Goal: Task Accomplishment & Management: Use online tool/utility

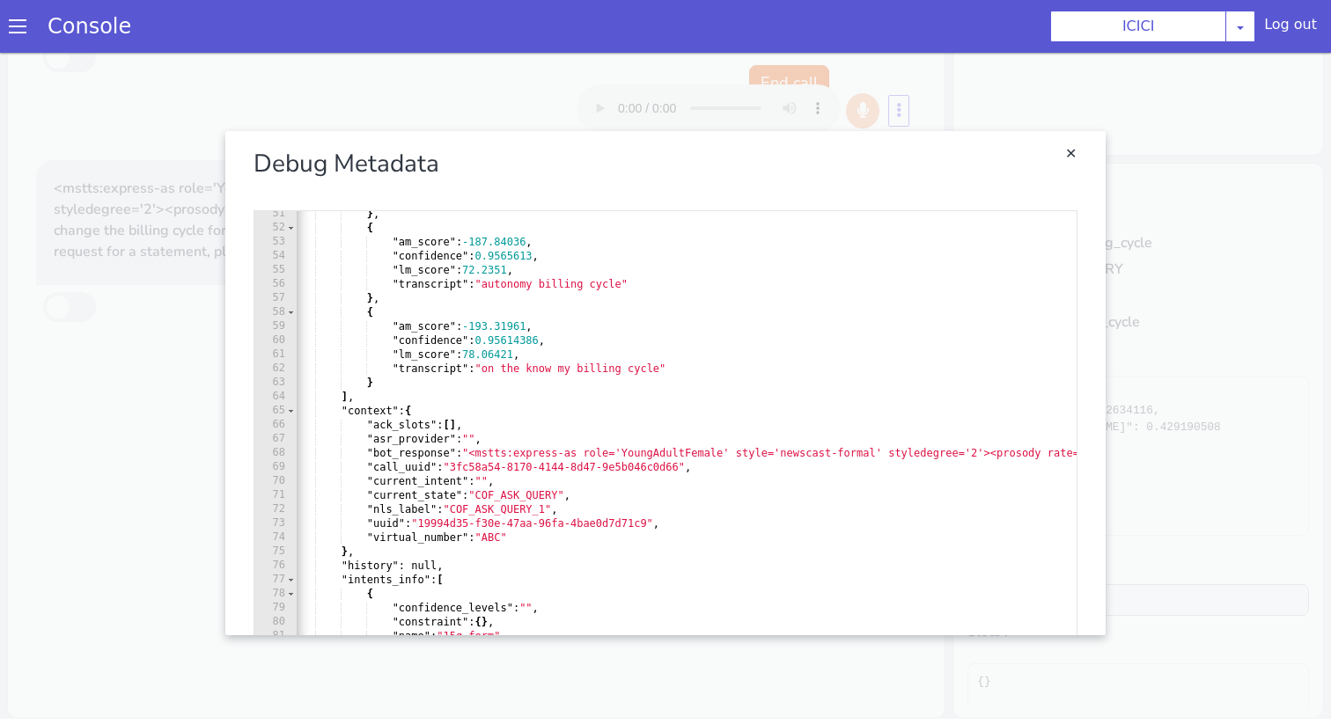
scroll to position [0, 9]
click at [1074, 162] on link "Close" at bounding box center [1070, 154] width 18 height 18
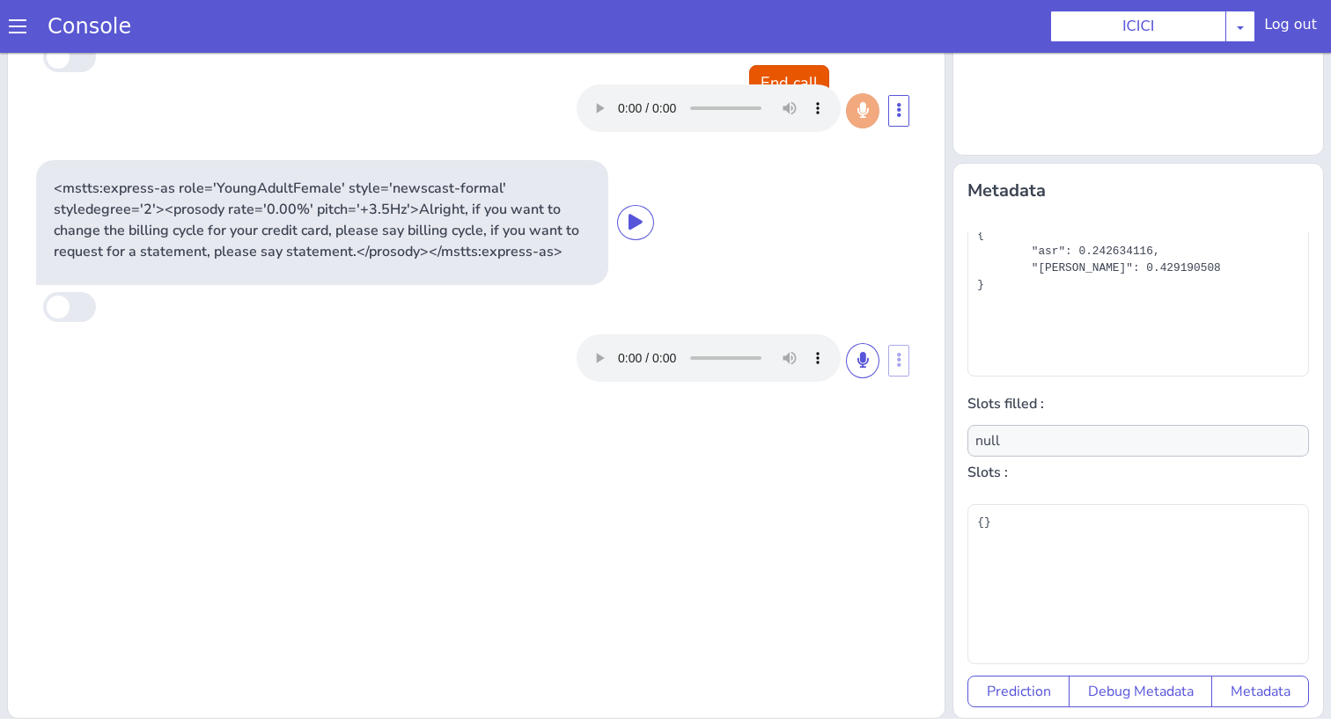
scroll to position [0, 0]
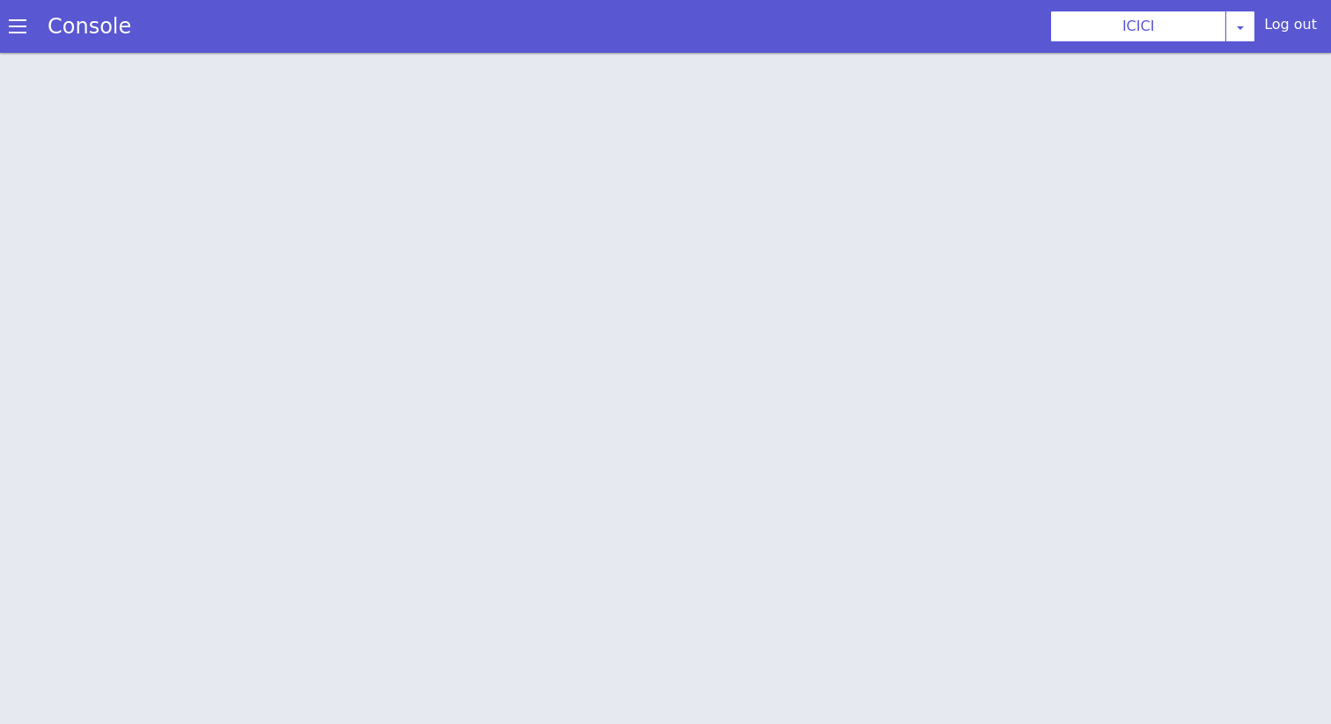
scroll to position [5, 0]
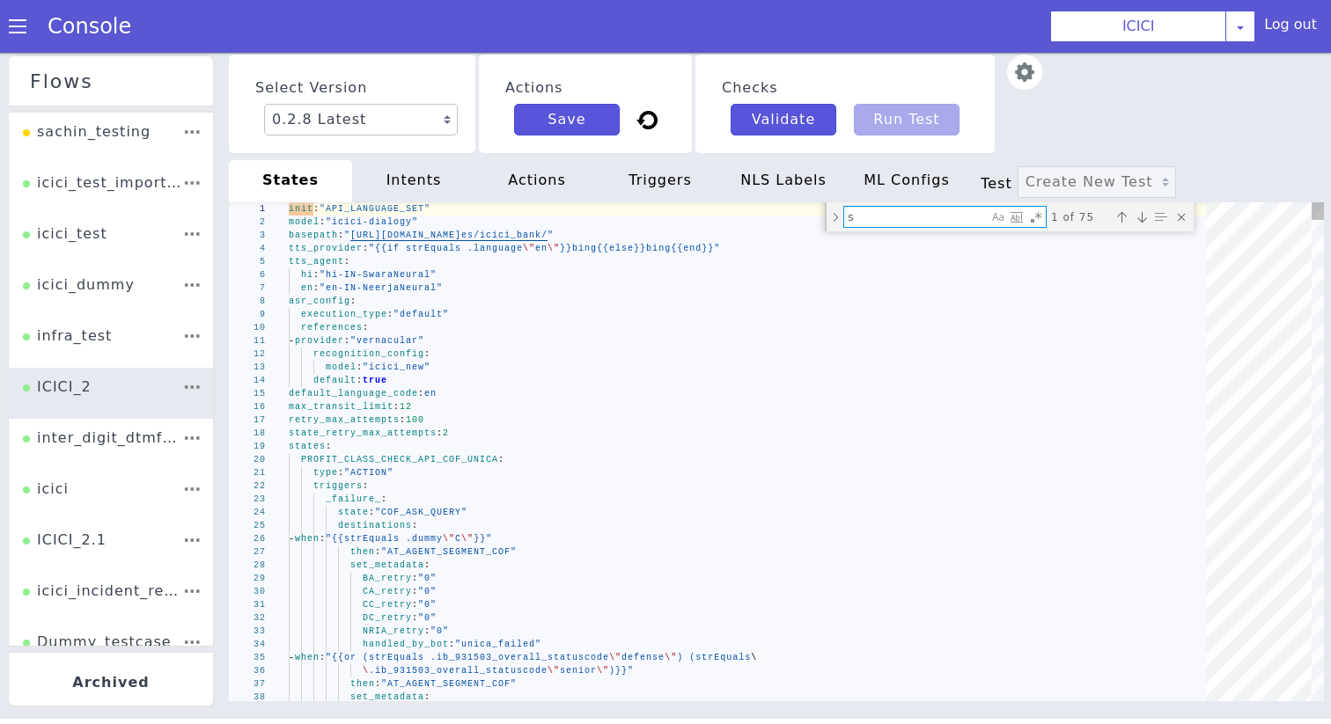
type textarea "st"
type textarea "- provider: "vernacular" recognition_config: model: "icici_new" default: true d…"
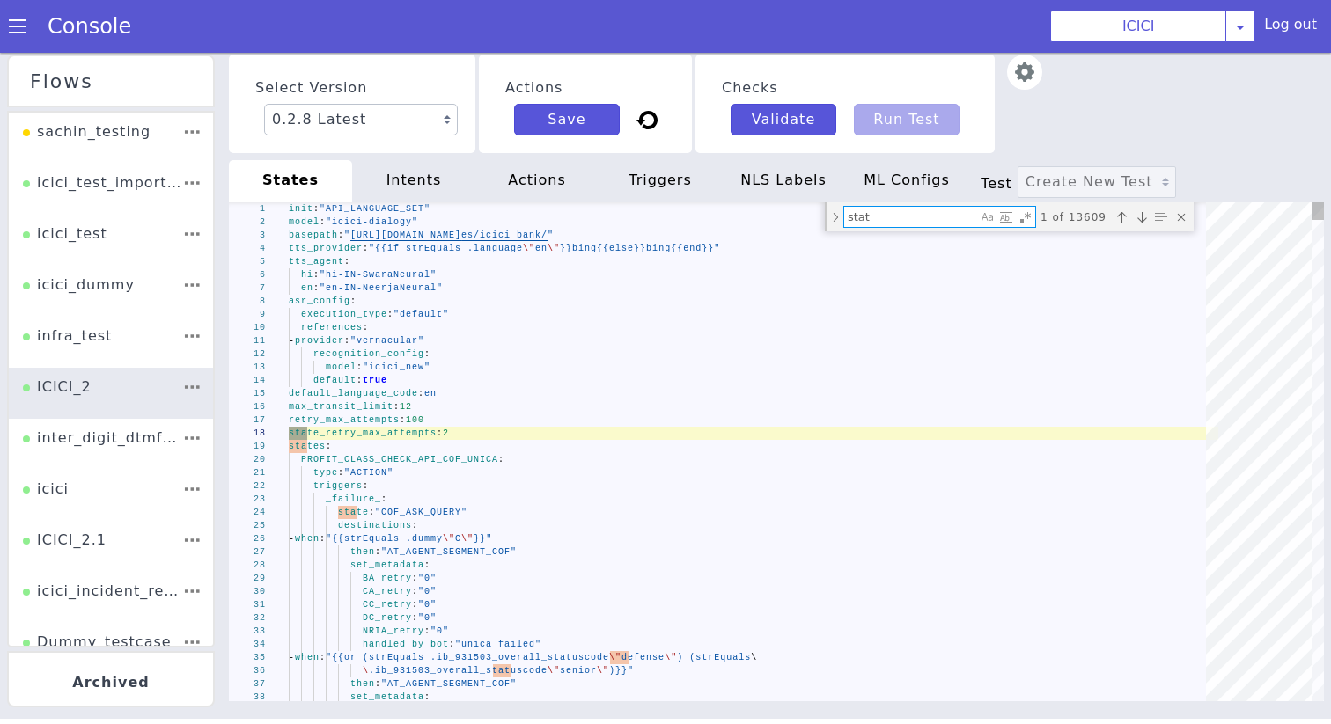
type textarea "state"
type textarea "type: "PLAYBACK" bot_response: type: "TTS" content: - "INFORM_LOAN_STATMENT_SEN…"
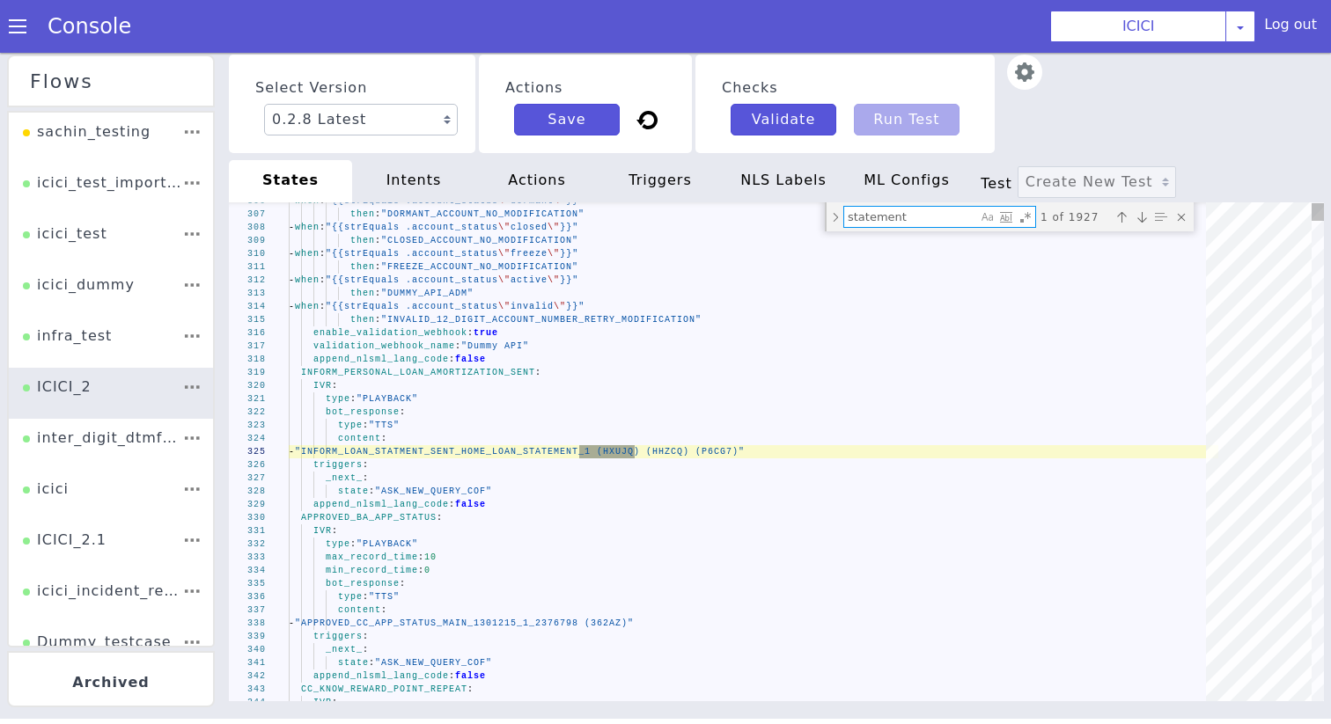
type textarea "statement_"
type textarea "state: "ICCM02_CC_STATMENT_DATES" set_metadata: statement_duration: "{{.cust_cc…"
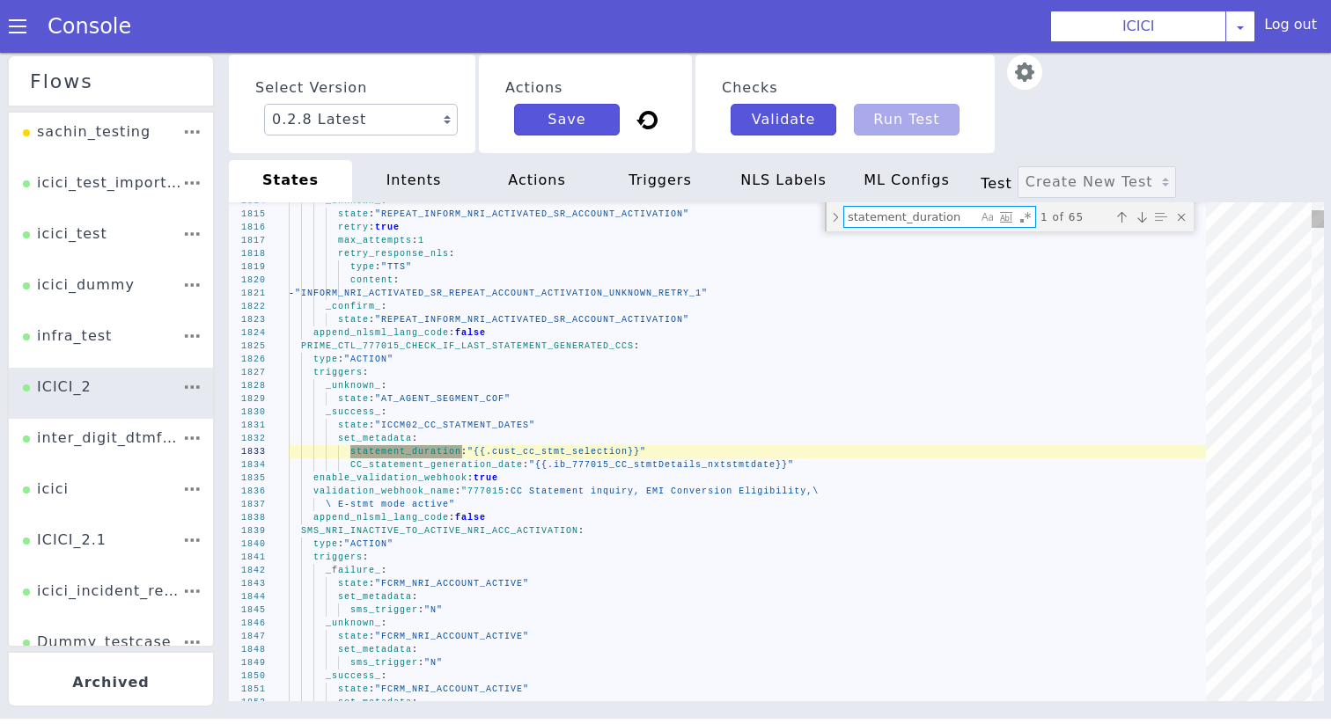
type textarea "statement_duration"
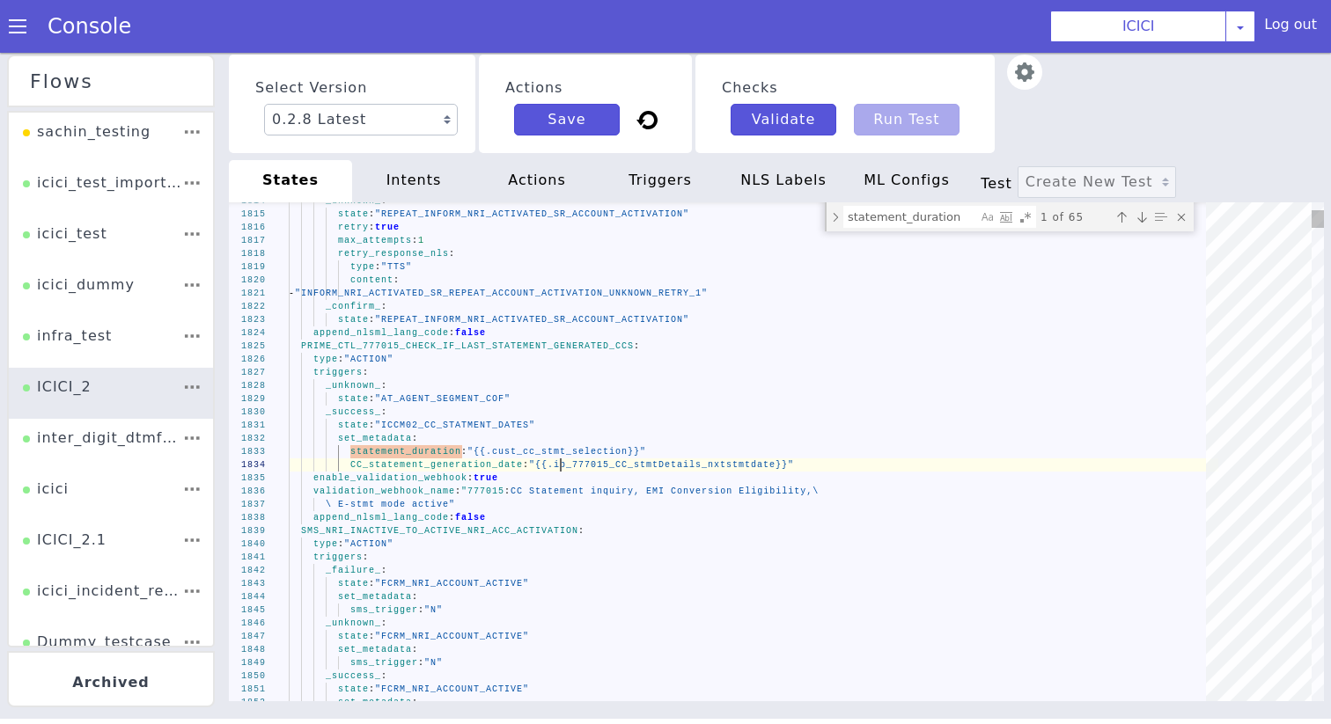
click at [494, 723] on div "1814 1815 1816 1817 1818 1819 1820 1821 1822 1823 1824 1825 1826 1827 1828 1829…" at bounding box center [702, 733] width 1140 height 607
click at [561, 459] on div "1814 1815 1816 1817 1818 1819 1820 1821 1822 1823 1824 1825 1826 1827 1828 1829…" at bounding box center [622, 507] width 692 height 1168
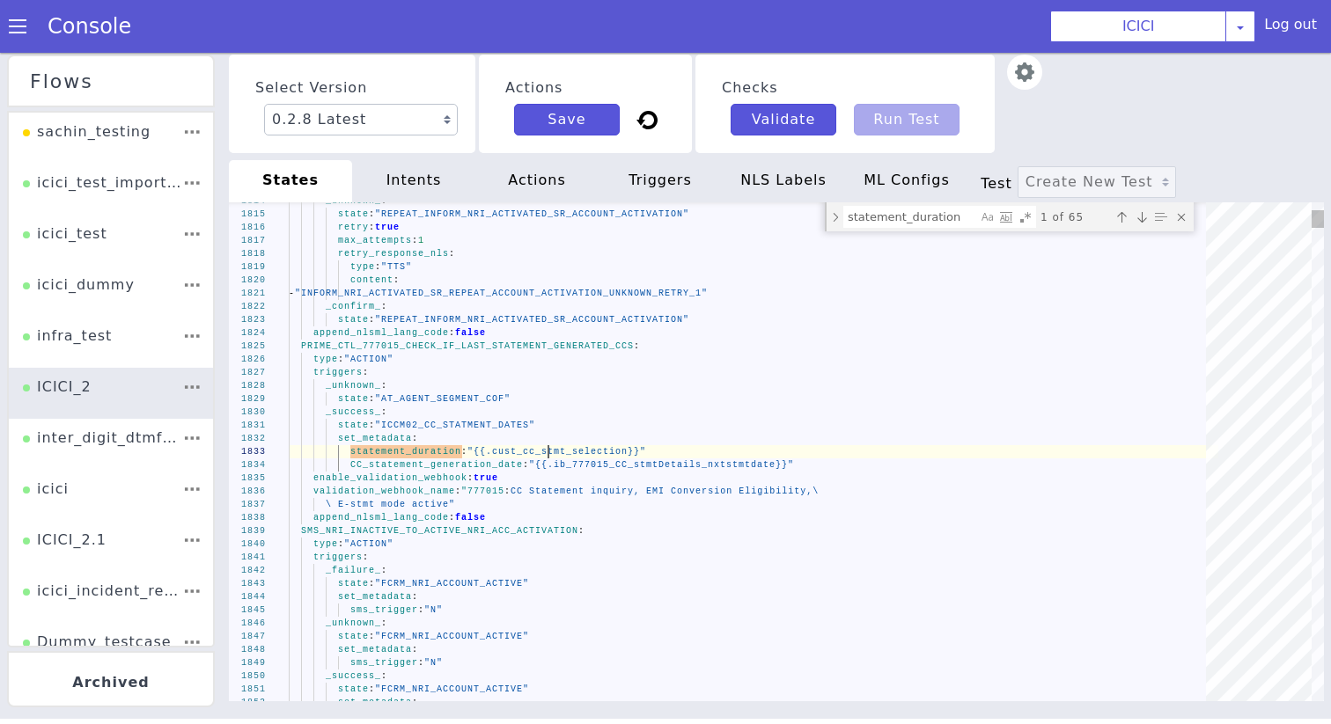
click at [897, 533] on textarea "statement_duration" at bounding box center [842, 530] width 133 height 20
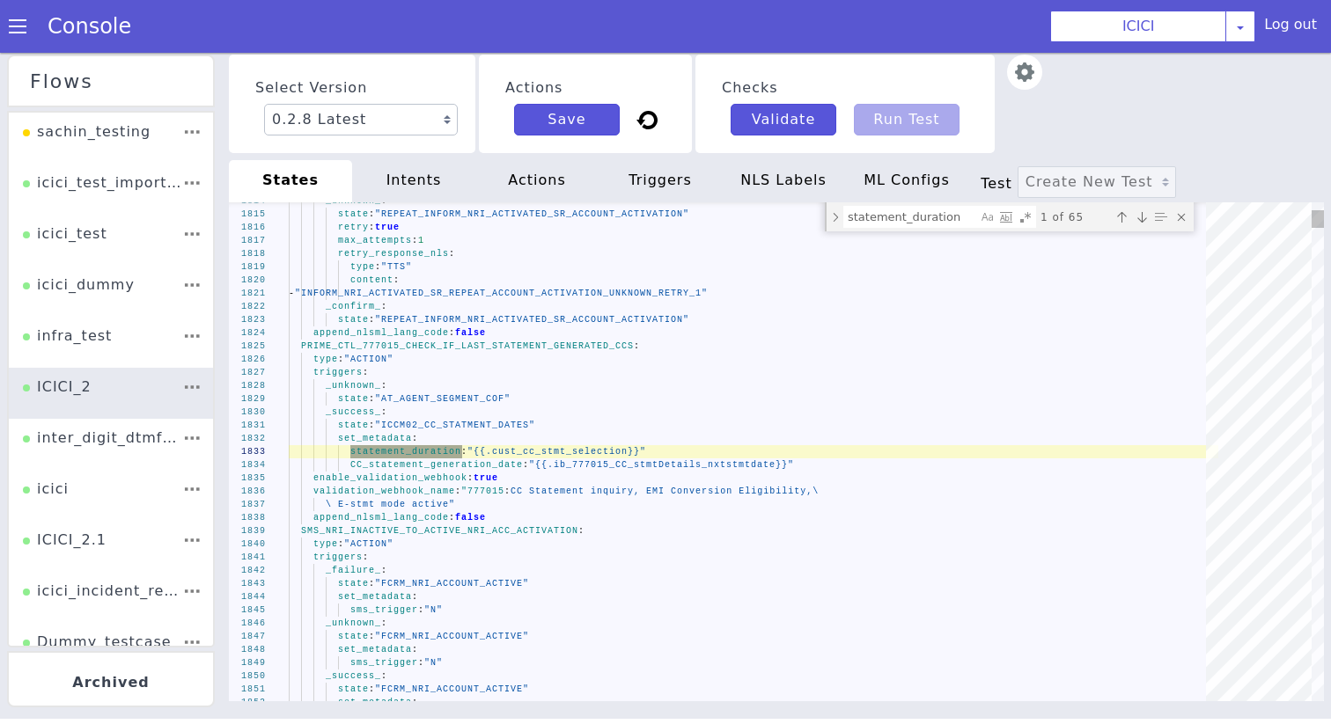
click at [1089, 575] on div "Previous match (⇧Enter)" at bounding box center [1101, 587] width 24 height 24
type textarea "- "srm_variable6_name1" - "srm_variable6_value1" - "start_date" - "starting_dat…"
